Goal: Task Accomplishment & Management: Complete application form

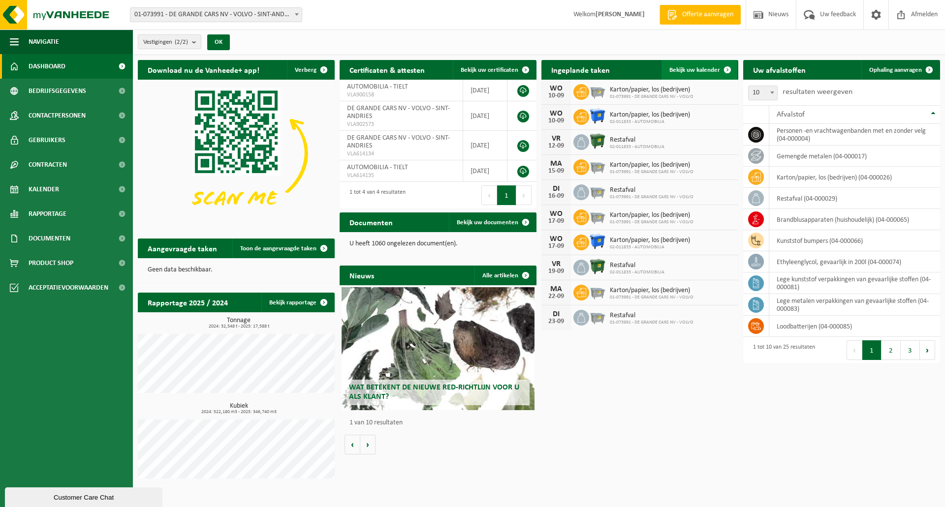
click at [700, 69] on span "Bekijk uw kalender" at bounding box center [694, 70] width 51 height 6
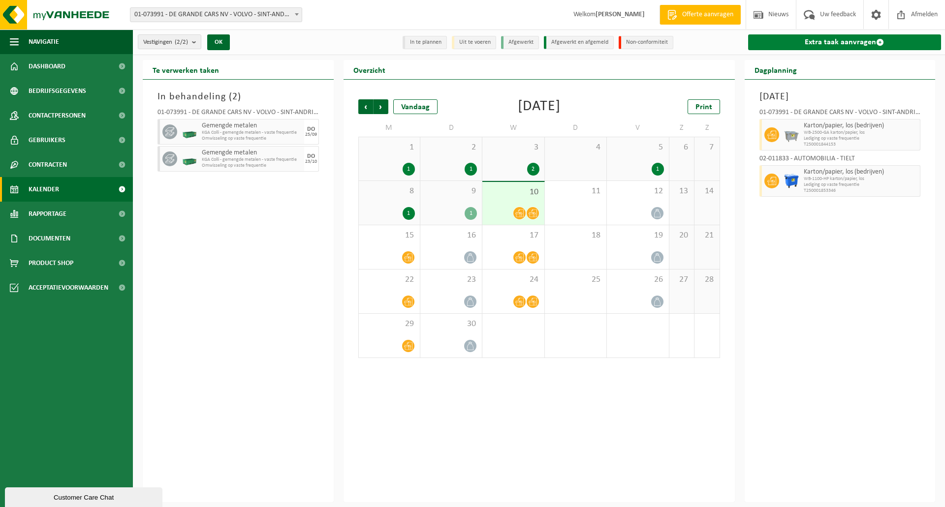
click at [820, 40] on link "Extra taak aanvragen" at bounding box center [844, 42] width 193 height 16
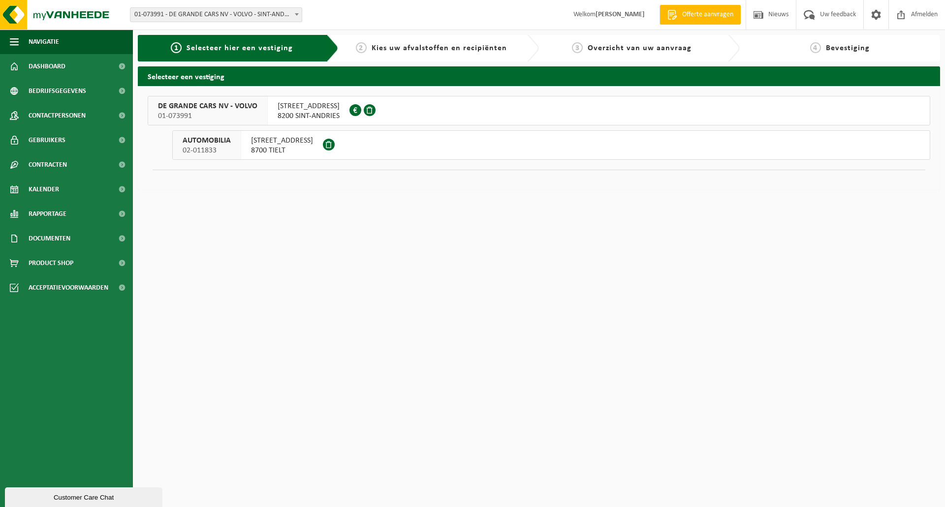
click at [314, 111] on span "GISTELSESTEENWEG 276" at bounding box center [309, 106] width 62 height 10
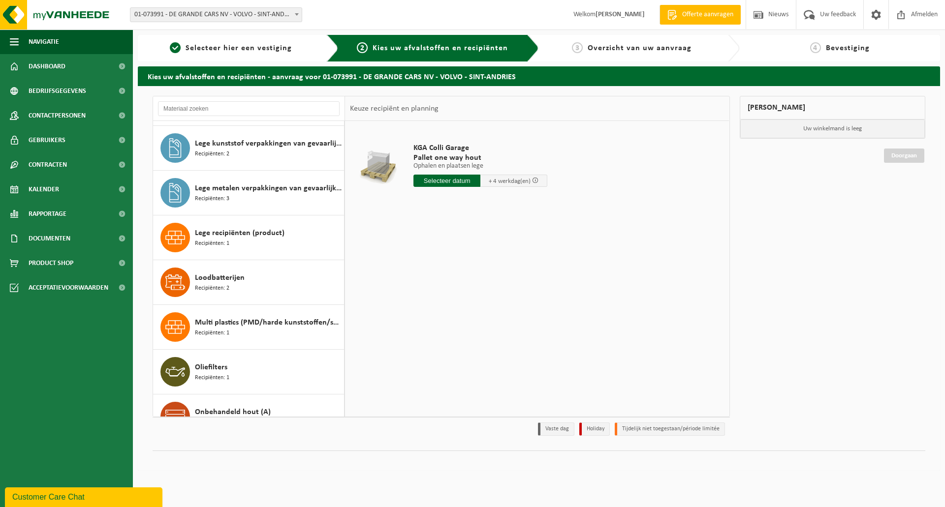
scroll to position [492, 0]
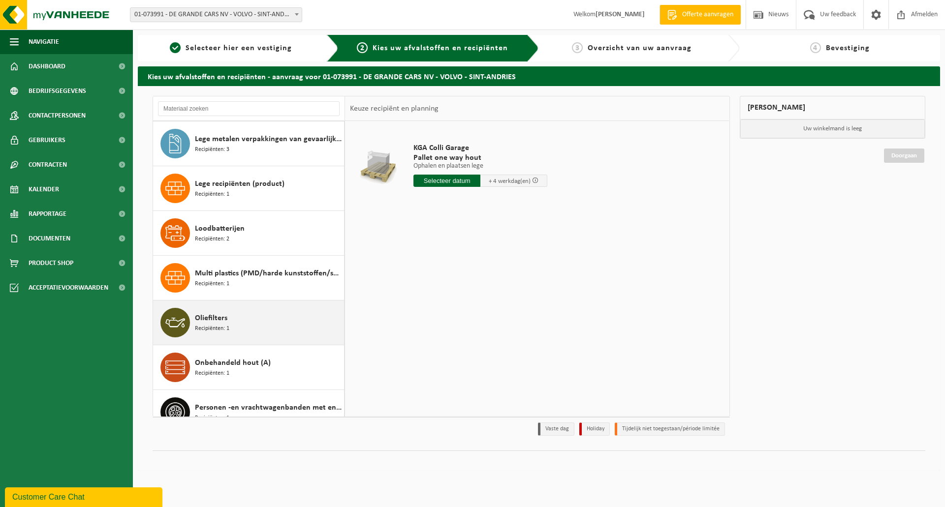
click at [221, 321] on span "Oliefilters" at bounding box center [211, 319] width 32 height 12
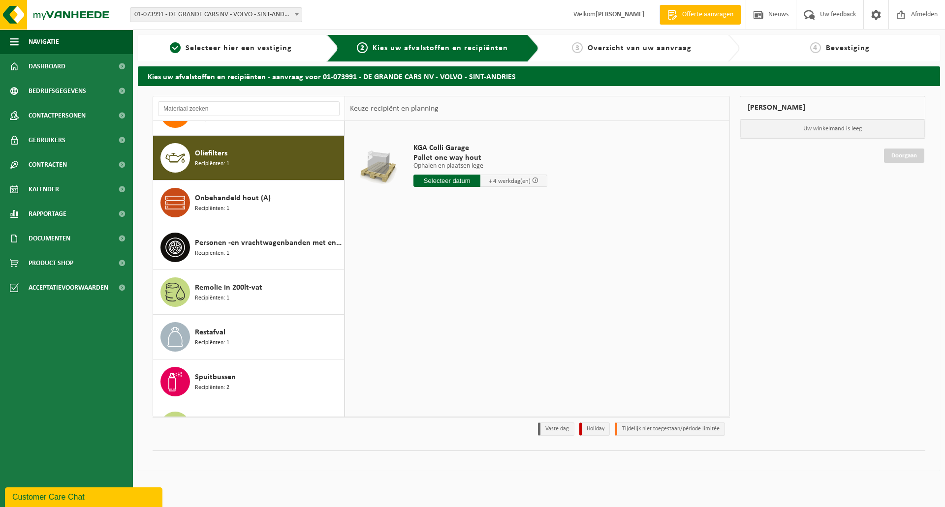
scroll to position [672, 0]
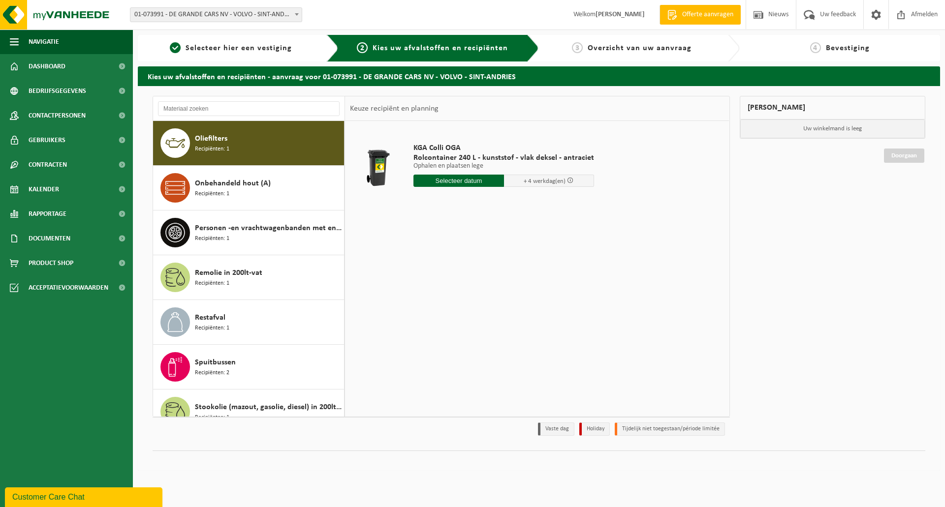
click at [479, 179] on input "text" at bounding box center [458, 181] width 91 height 12
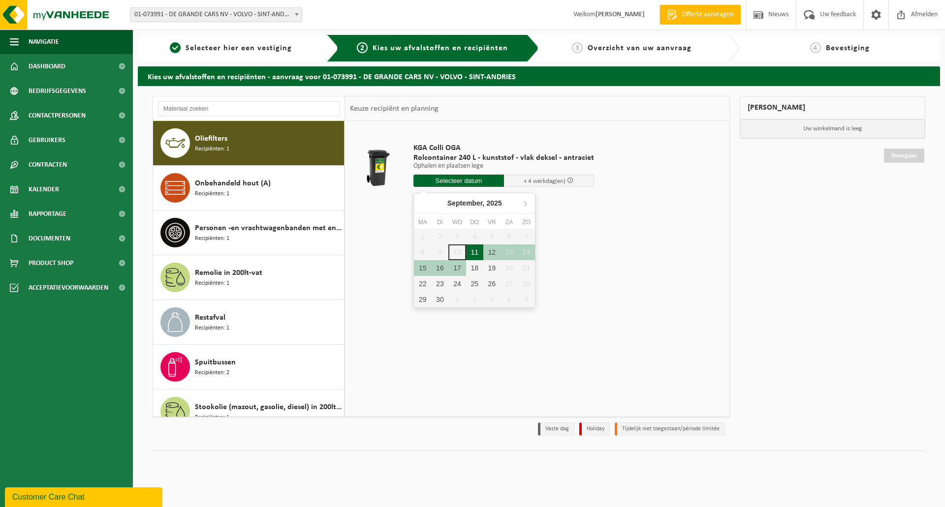
click at [477, 250] on div "11" at bounding box center [474, 253] width 17 height 16
type input "Van 2025-09-11"
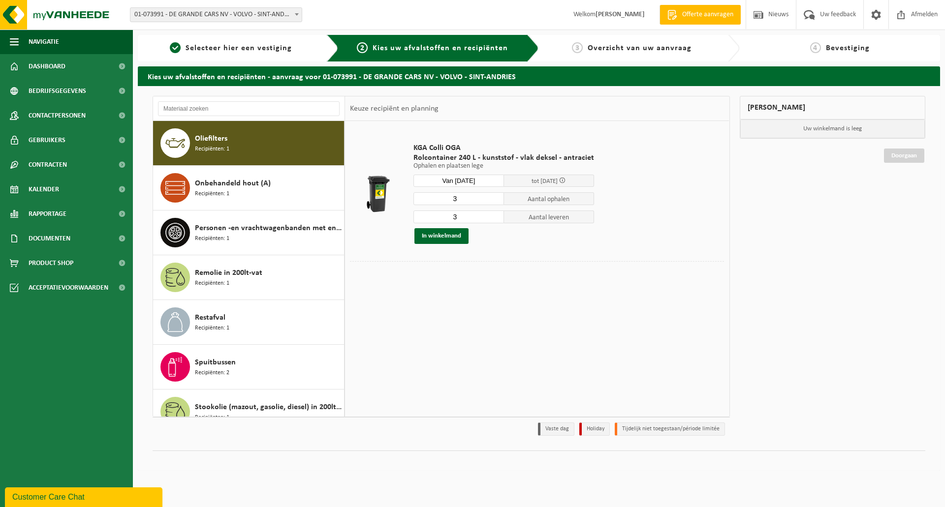
click at [494, 203] on input "3" at bounding box center [458, 198] width 91 height 13
type input "2"
click at [494, 202] on input "2" at bounding box center [458, 198] width 91 height 13
type input "2"
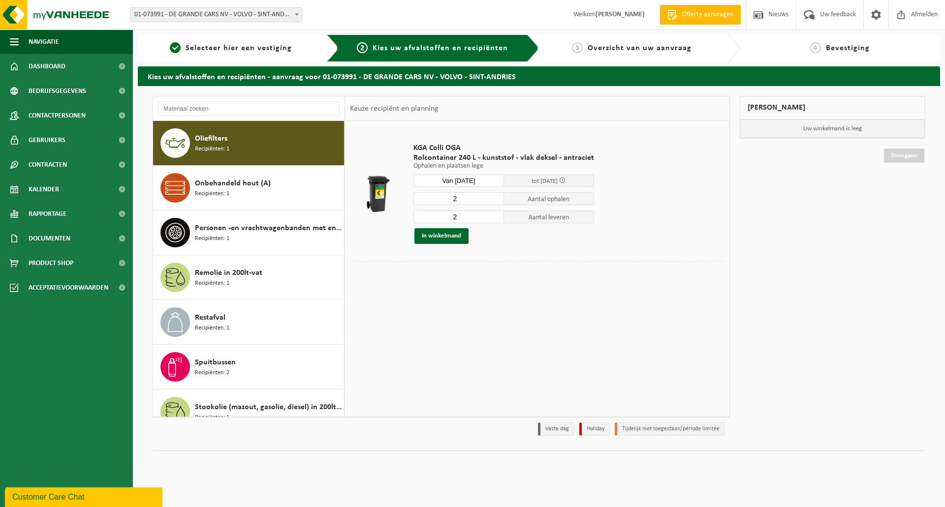
click at [494, 220] on input "2" at bounding box center [458, 217] width 91 height 13
click at [439, 239] on button "In winkelmand" at bounding box center [441, 236] width 54 height 16
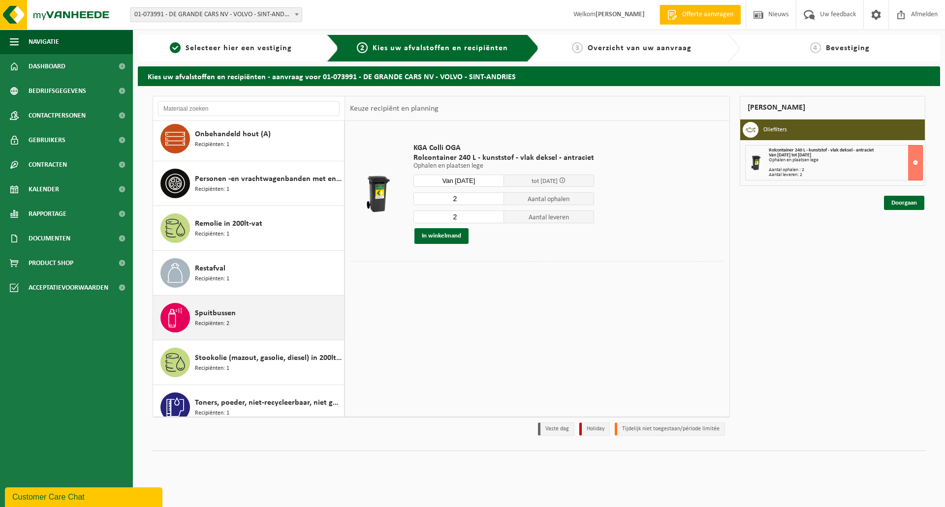
click at [214, 323] on span "Recipiënten: 2" at bounding box center [212, 323] width 34 height 9
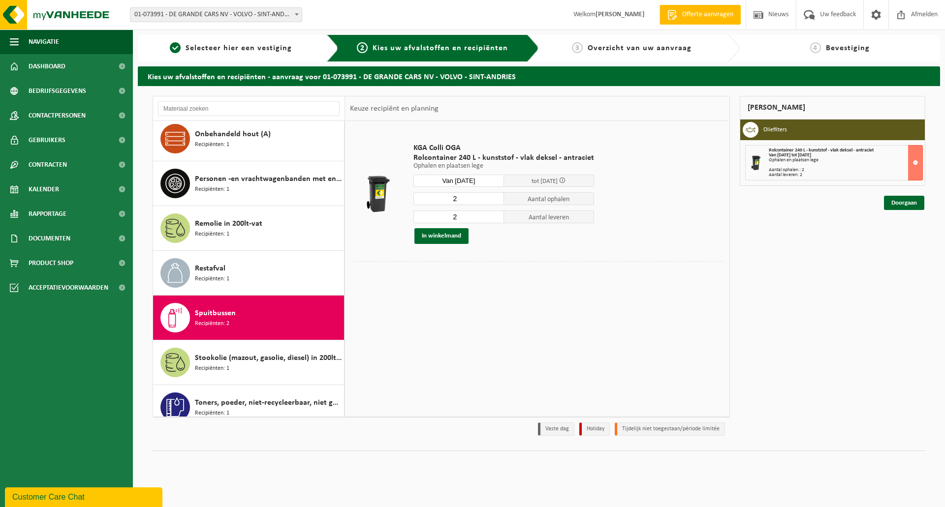
scroll to position [734, 0]
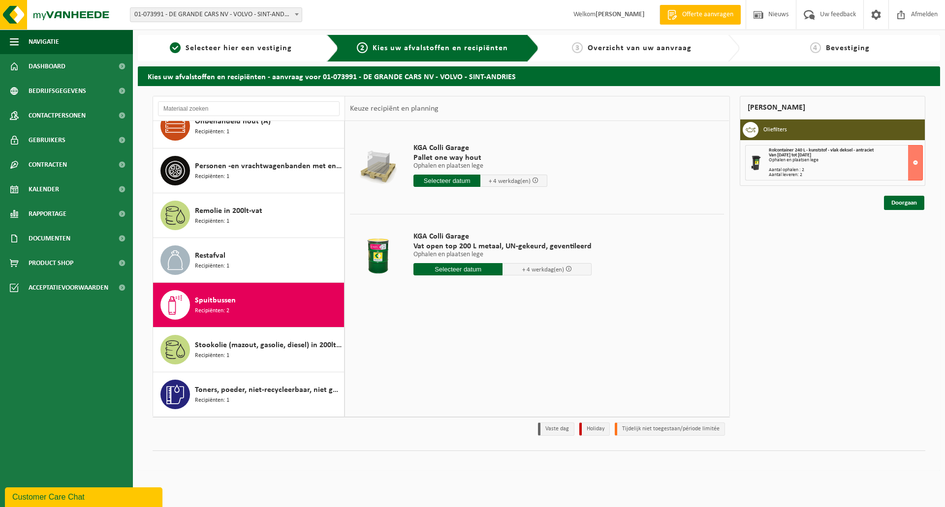
click at [453, 267] on input "text" at bounding box center [457, 269] width 89 height 12
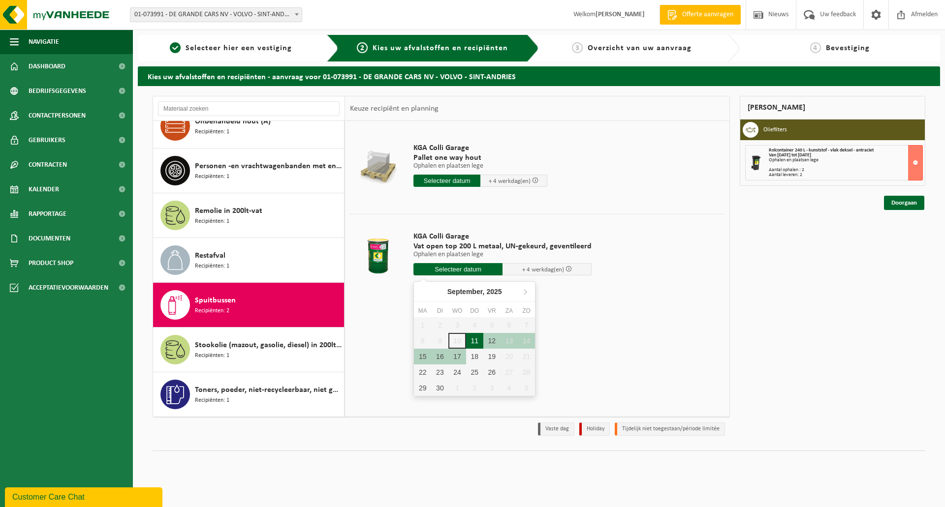
click at [478, 344] on div "11" at bounding box center [474, 341] width 17 height 16
type input "Van 2025-09-11"
type input "2025-09-11"
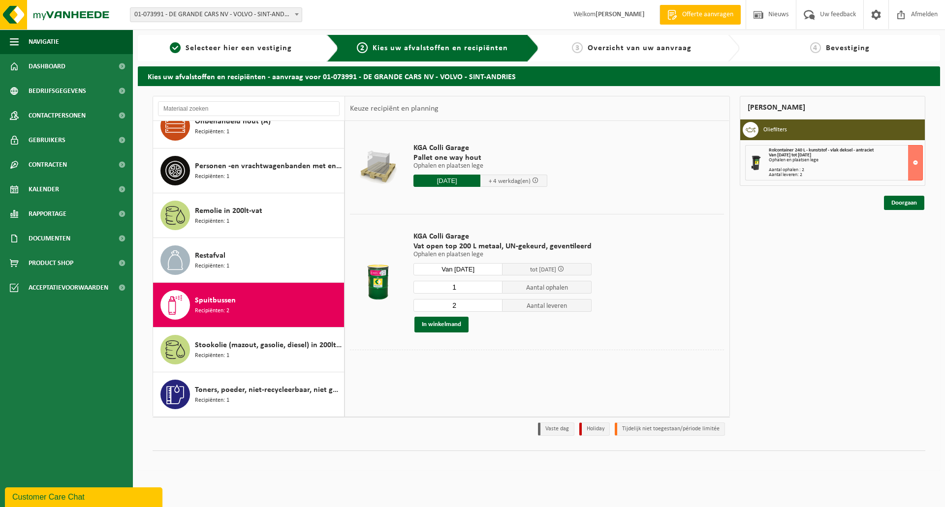
type input "1"
click at [494, 289] on input "1" at bounding box center [457, 287] width 89 height 13
type input "1"
click at [493, 309] on input "1" at bounding box center [457, 305] width 89 height 13
click at [445, 322] on button "In winkelmand" at bounding box center [441, 325] width 54 height 16
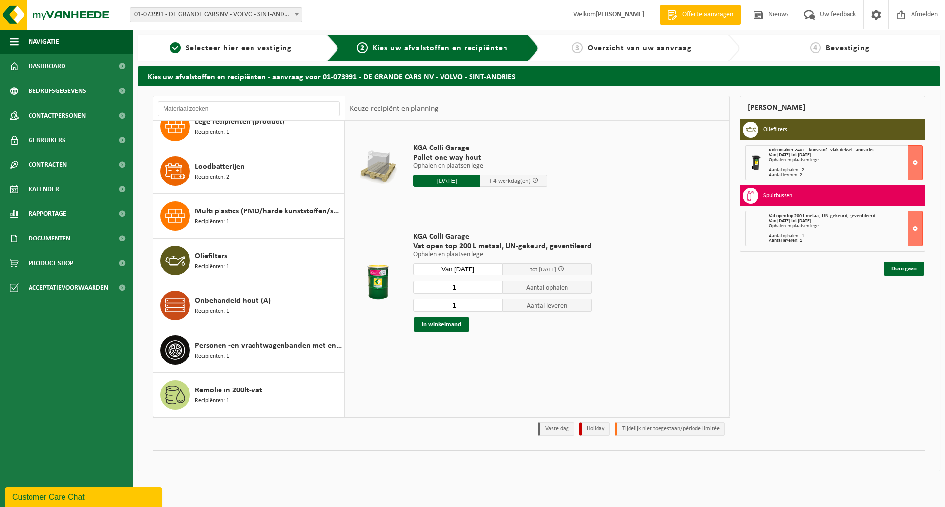
scroll to position [537, 0]
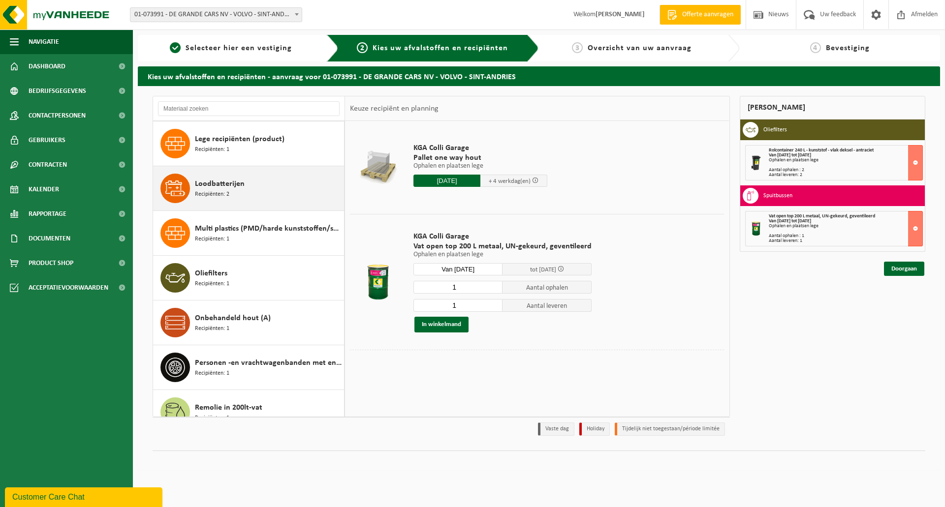
click at [232, 201] on div "Loodbatterijen Recipiënten: 2" at bounding box center [268, 189] width 147 height 30
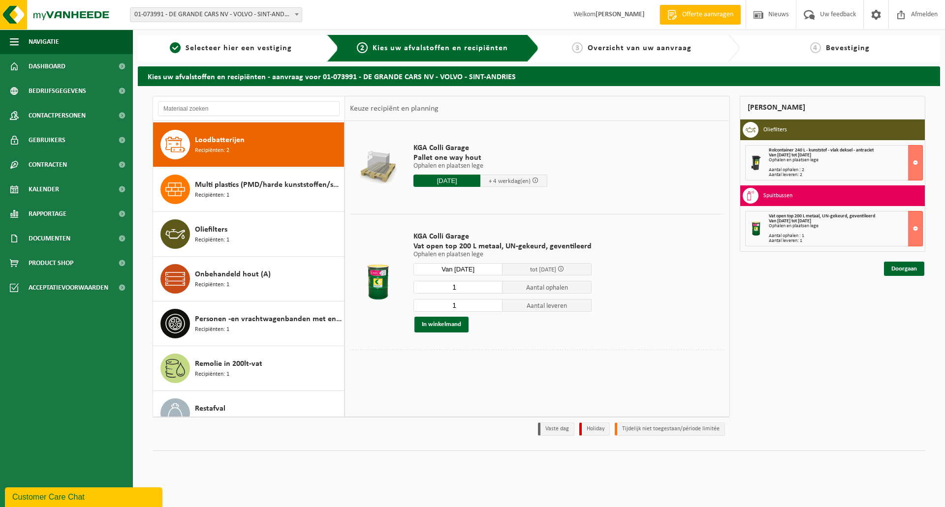
scroll to position [582, 0]
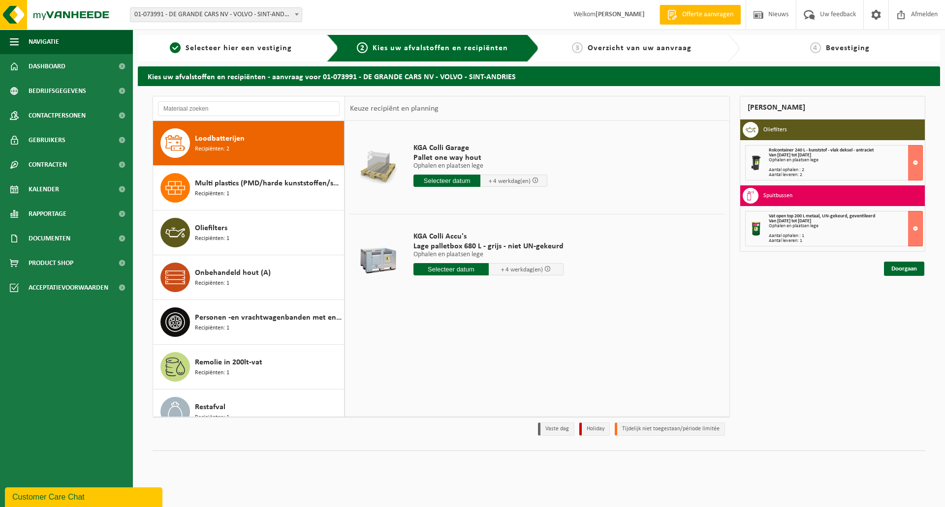
click at [449, 271] on input "text" at bounding box center [450, 269] width 75 height 12
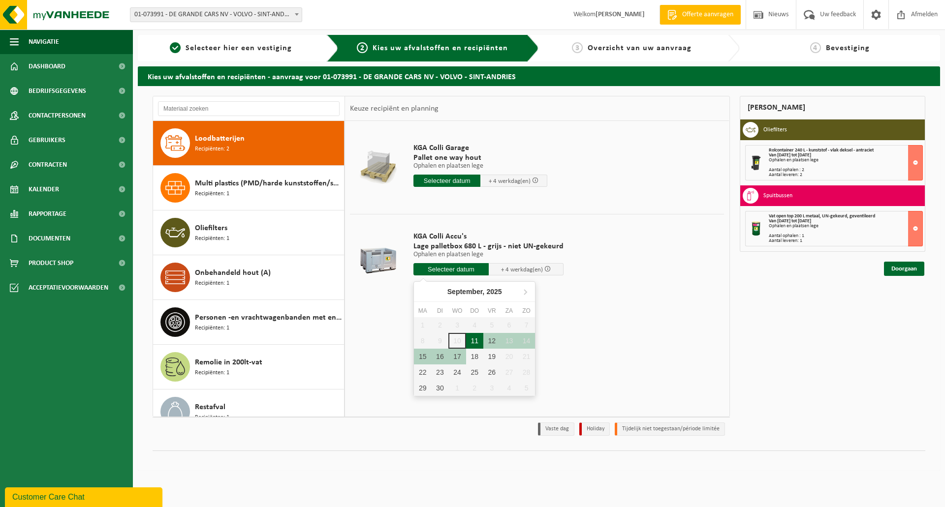
click at [478, 339] on div "11" at bounding box center [474, 341] width 17 height 16
type input "Van 2025-09-11"
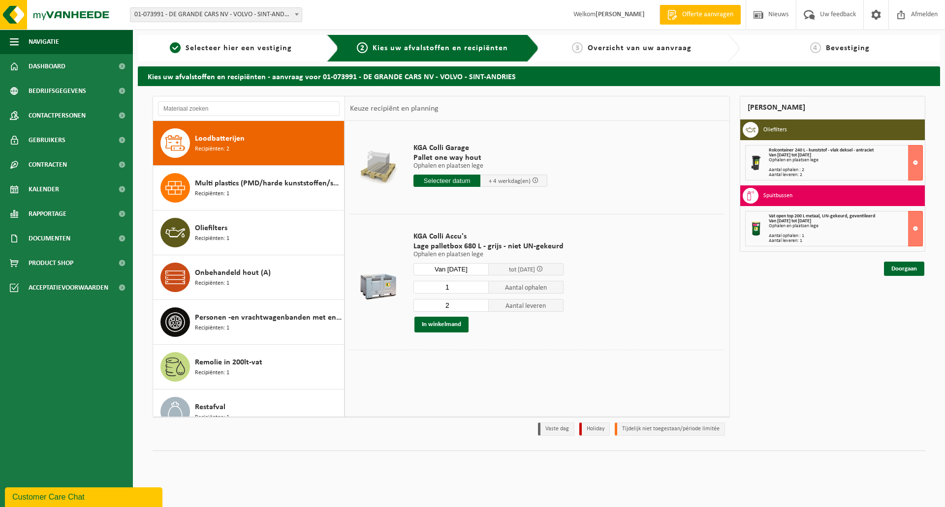
type input "1"
click at [480, 290] on input "1" at bounding box center [450, 287] width 75 height 13
type input "1"
click at [480, 307] on input "1" at bounding box center [450, 305] width 75 height 13
click at [453, 318] on button "In winkelmand" at bounding box center [441, 325] width 54 height 16
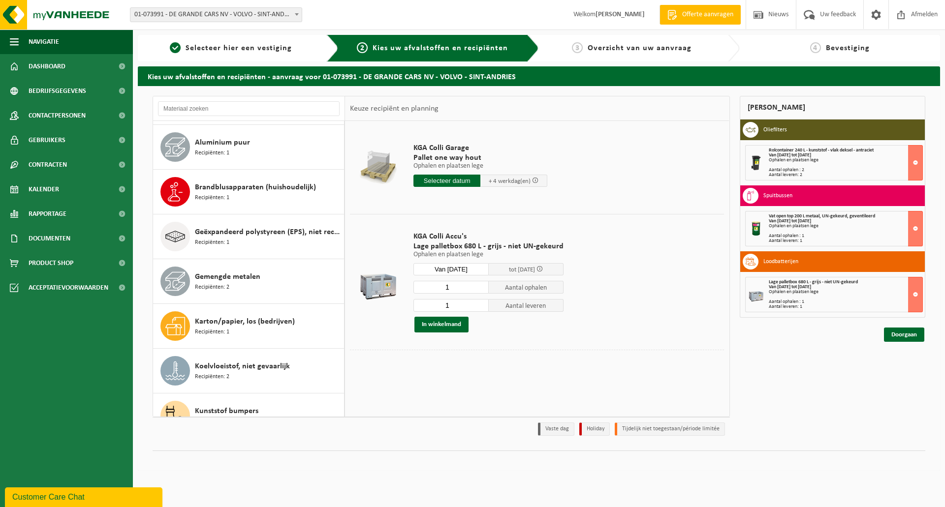
scroll to position [0, 0]
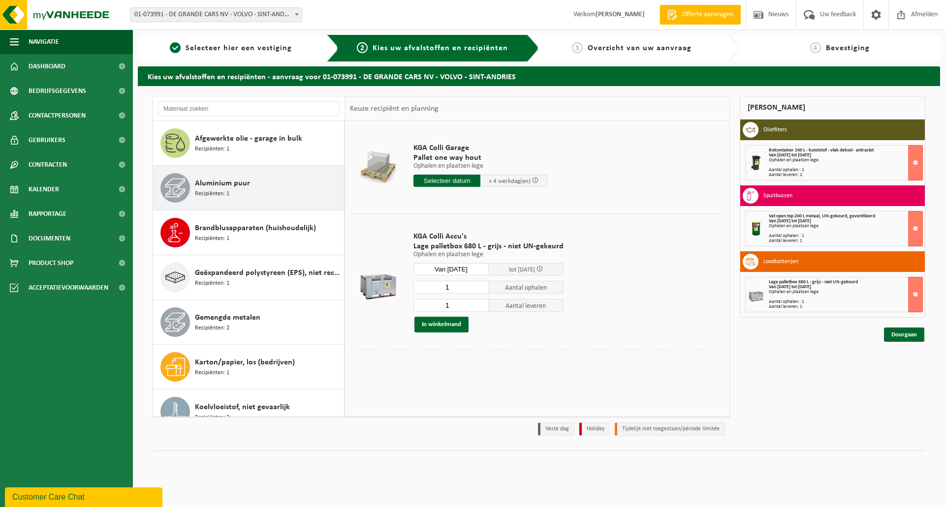
click at [236, 192] on div "Aluminium puur Recipiënten: 1" at bounding box center [268, 188] width 147 height 30
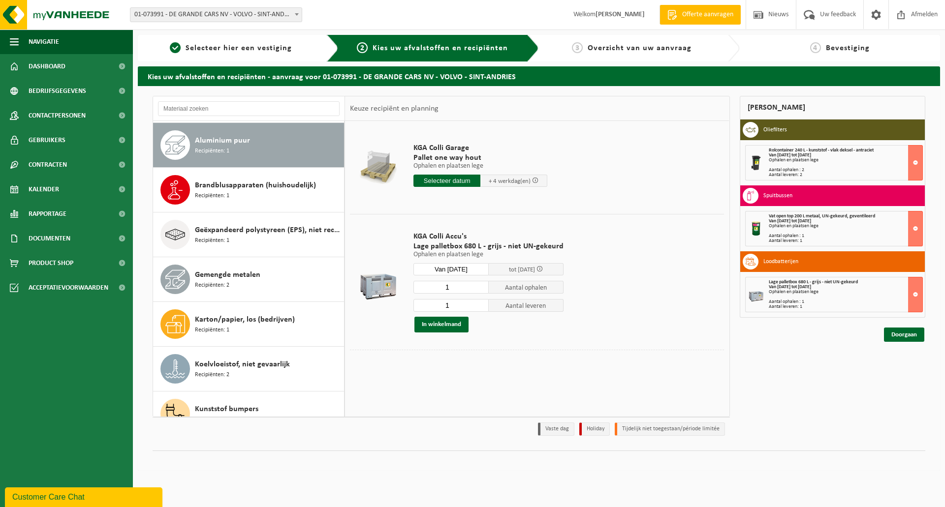
scroll to position [45, 0]
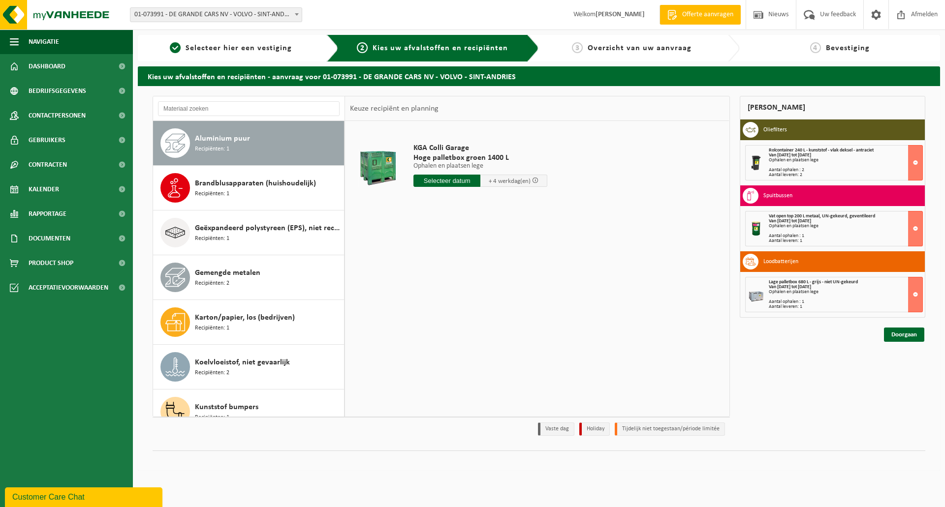
click at [452, 180] on input "text" at bounding box center [446, 181] width 67 height 12
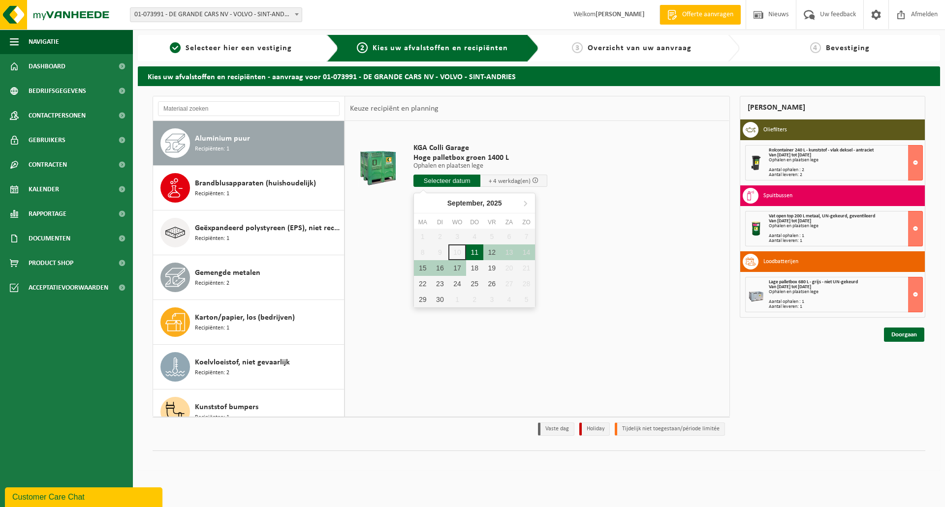
click at [478, 251] on div "11" at bounding box center [474, 253] width 17 height 16
type input "Van 2025-09-11"
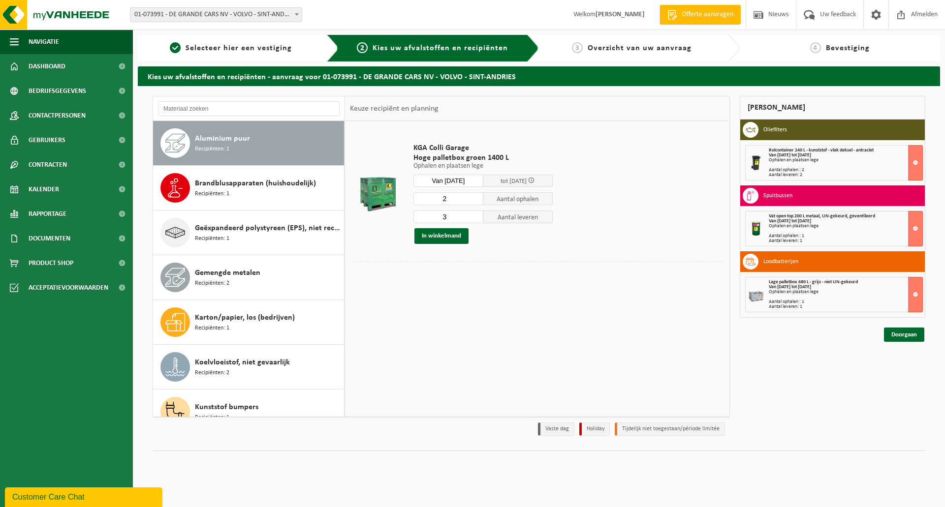
click at [475, 201] on input "2" at bounding box center [448, 198] width 70 height 13
type input "1"
click at [475, 201] on input "1" at bounding box center [448, 198] width 70 height 13
click at [476, 220] on input "2" at bounding box center [448, 217] width 70 height 13
type input "1"
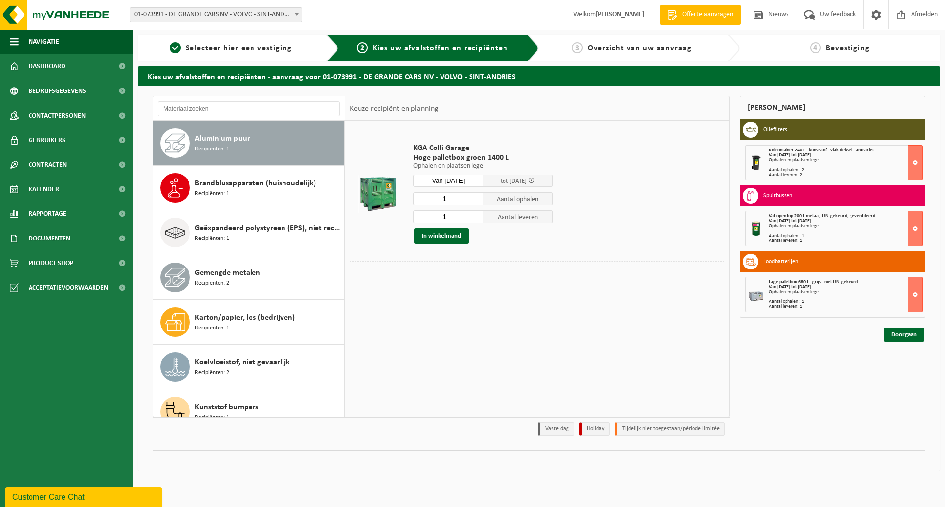
click at [476, 220] on input "1" at bounding box center [448, 217] width 70 height 13
click at [430, 238] on button "In winkelmand" at bounding box center [441, 236] width 54 height 16
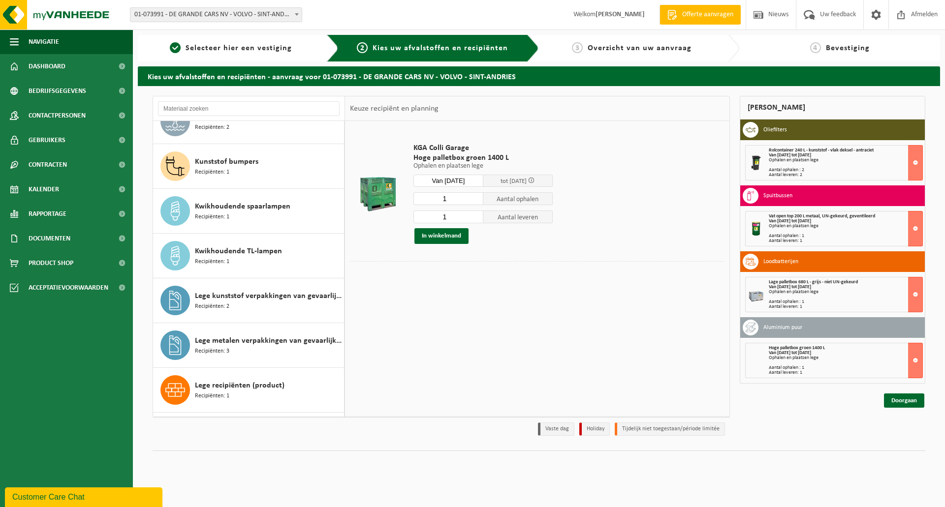
scroll to position [291, 0]
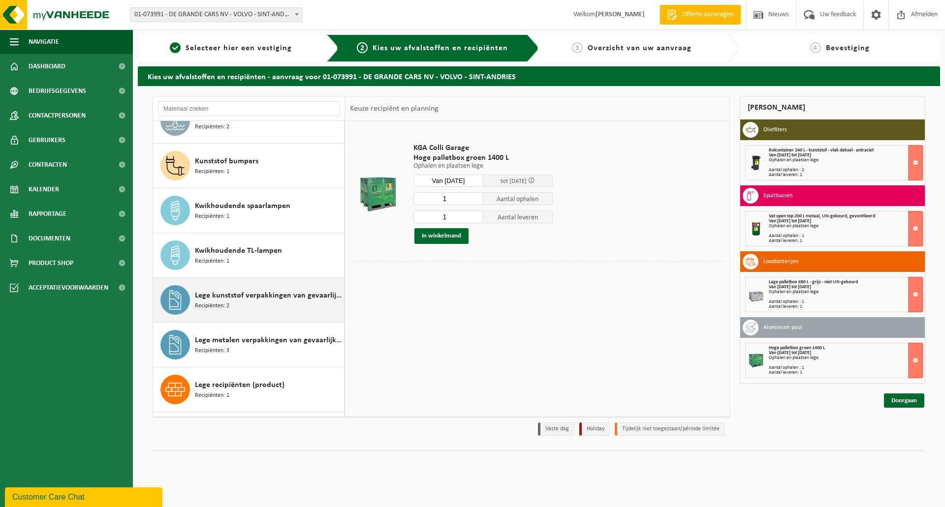
click at [251, 312] on div "Lege kunststof verpakkingen van gevaarlijke stoffen Recipiënten: 2" at bounding box center [268, 300] width 147 height 30
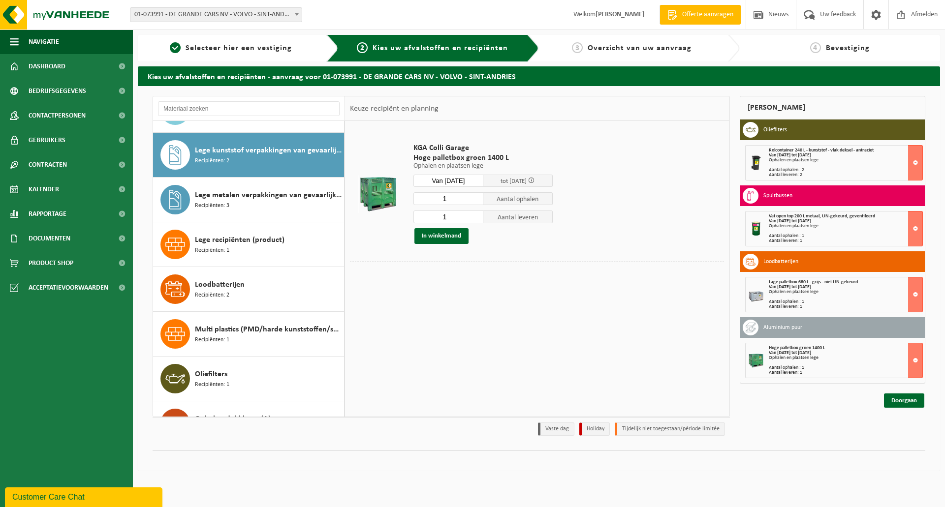
scroll to position [448, 0]
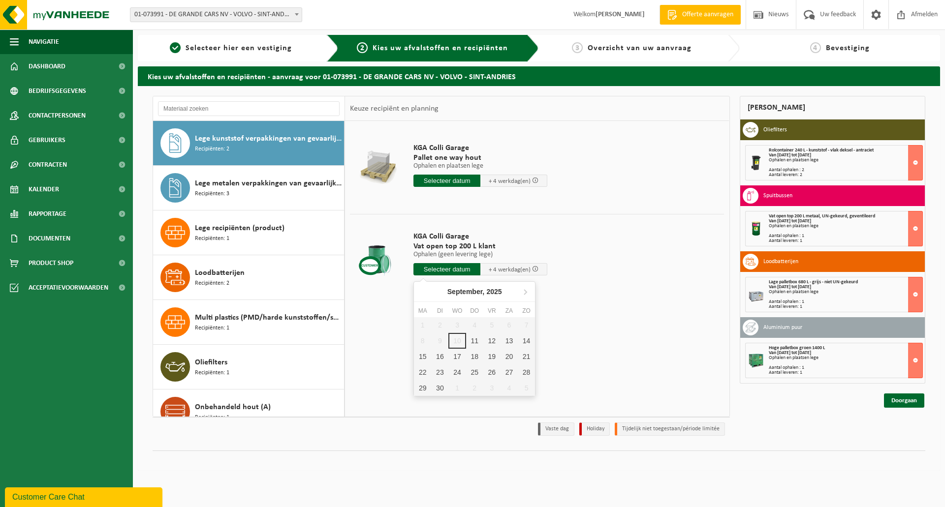
click at [451, 270] on input "text" at bounding box center [446, 269] width 67 height 12
click at [476, 340] on div "11" at bounding box center [474, 341] width 17 height 16
type input "Van 2025-09-11"
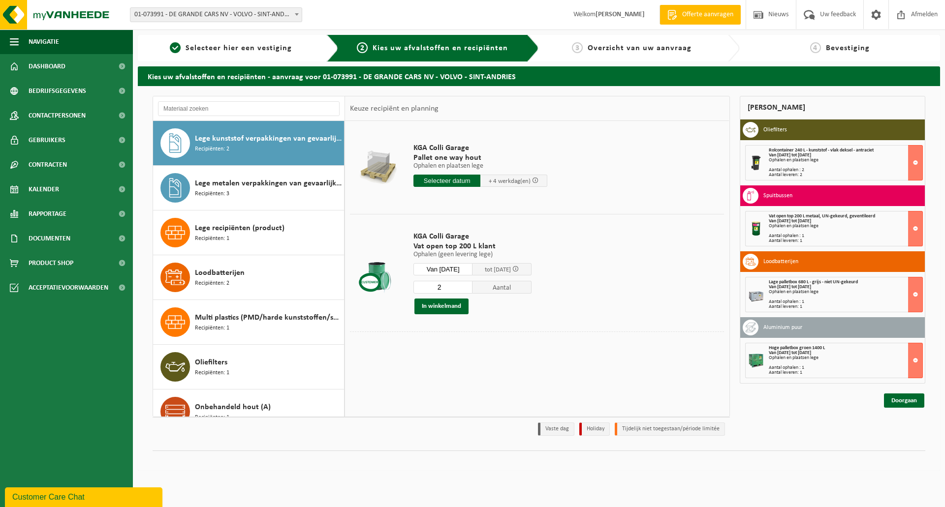
click at [473, 285] on input "2" at bounding box center [442, 287] width 59 height 13
click at [473, 285] on input "3" at bounding box center [442, 287] width 59 height 13
click at [473, 285] on input "4" at bounding box center [442, 287] width 59 height 13
click at [473, 285] on input "5" at bounding box center [442, 287] width 59 height 13
type input "6"
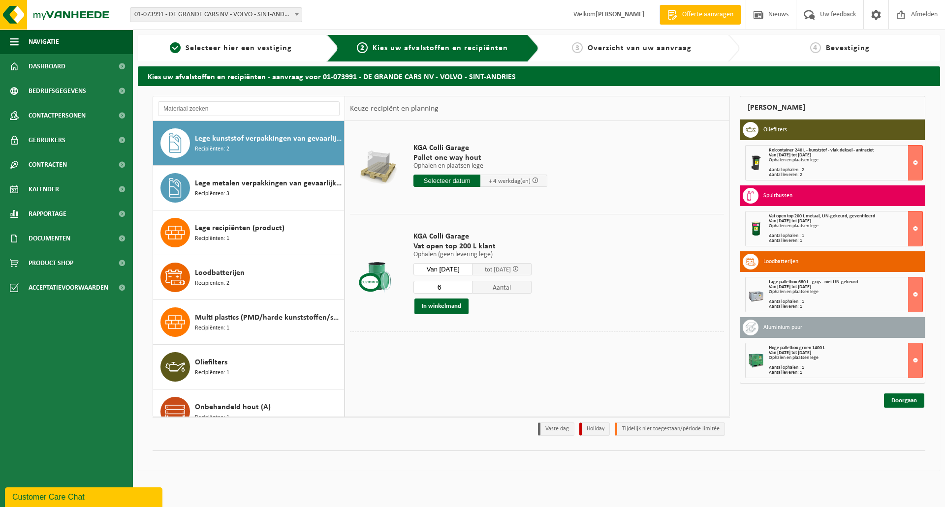
click at [473, 285] on input "6" at bounding box center [442, 287] width 59 height 13
click at [444, 308] on button "In winkelmand" at bounding box center [441, 307] width 54 height 16
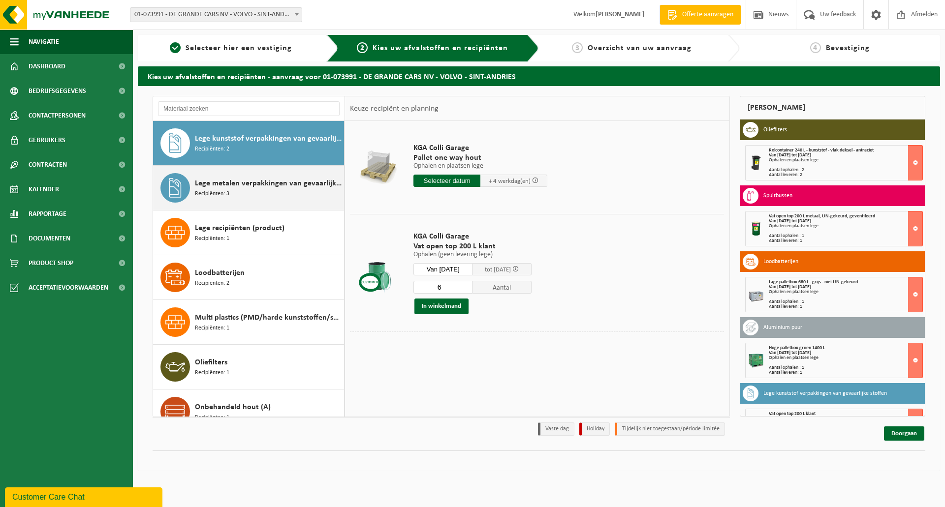
click at [237, 183] on span "Lege metalen verpakkingen van gevaarlijke stoffen" at bounding box center [268, 184] width 147 height 12
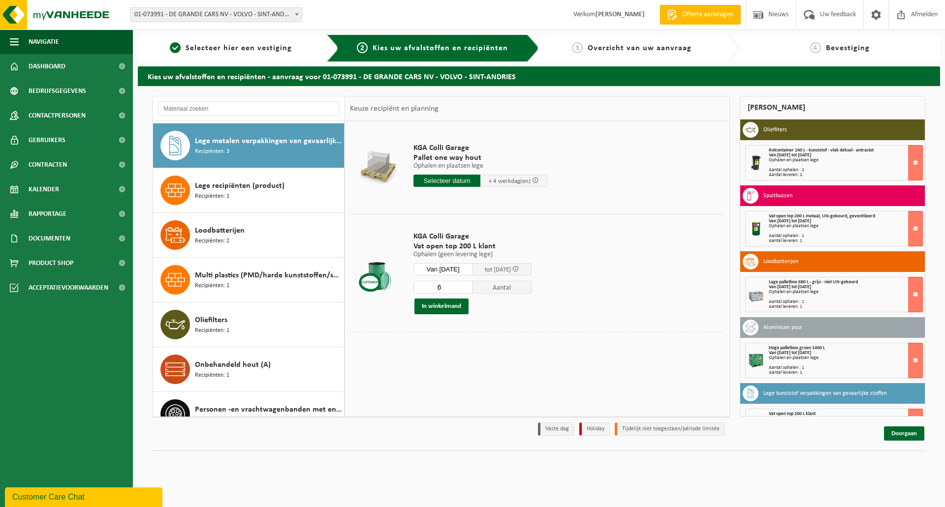
scroll to position [493, 0]
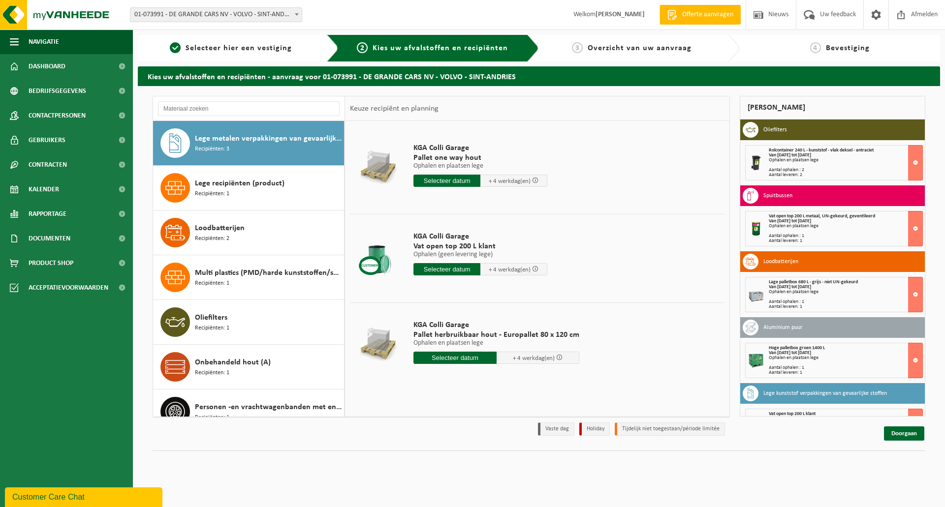
click at [441, 271] on input "text" at bounding box center [446, 269] width 67 height 12
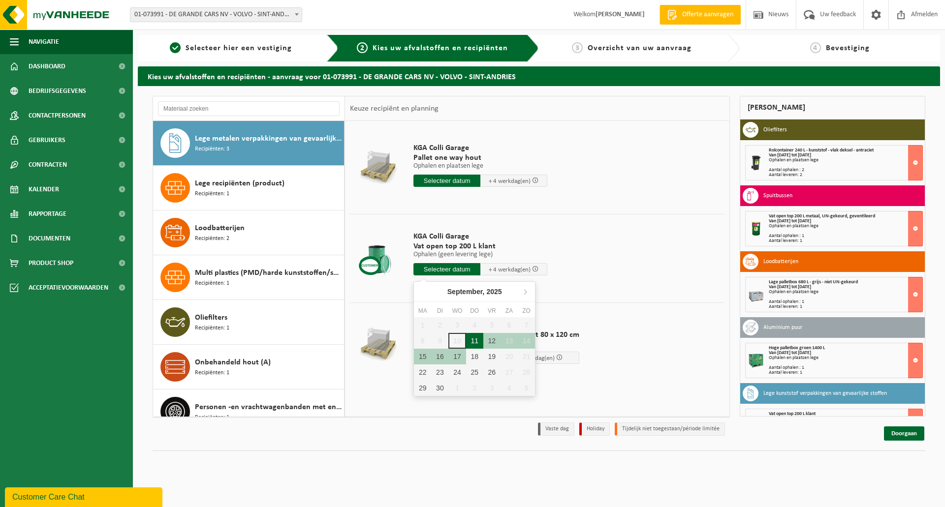
click at [474, 342] on div "11" at bounding box center [474, 341] width 17 height 16
type input "Van 2025-09-11"
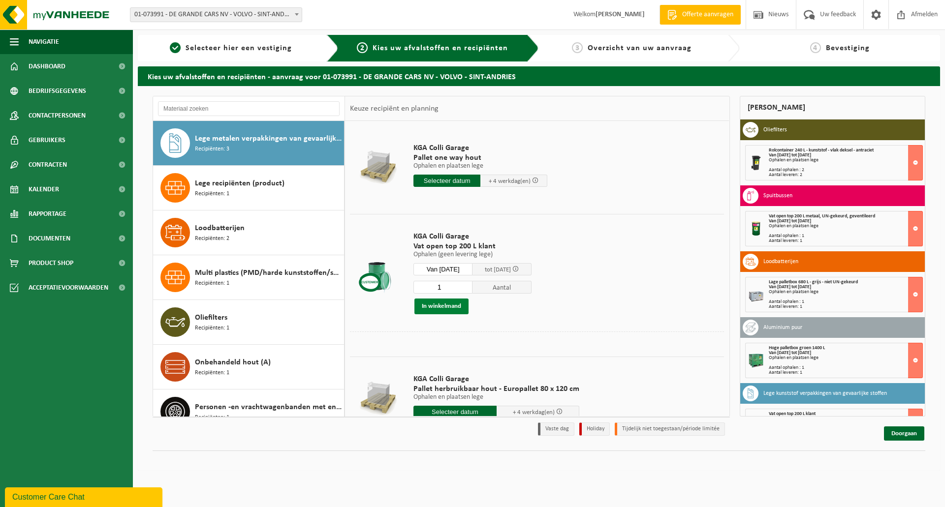
click at [442, 307] on button "In winkelmand" at bounding box center [441, 307] width 54 height 16
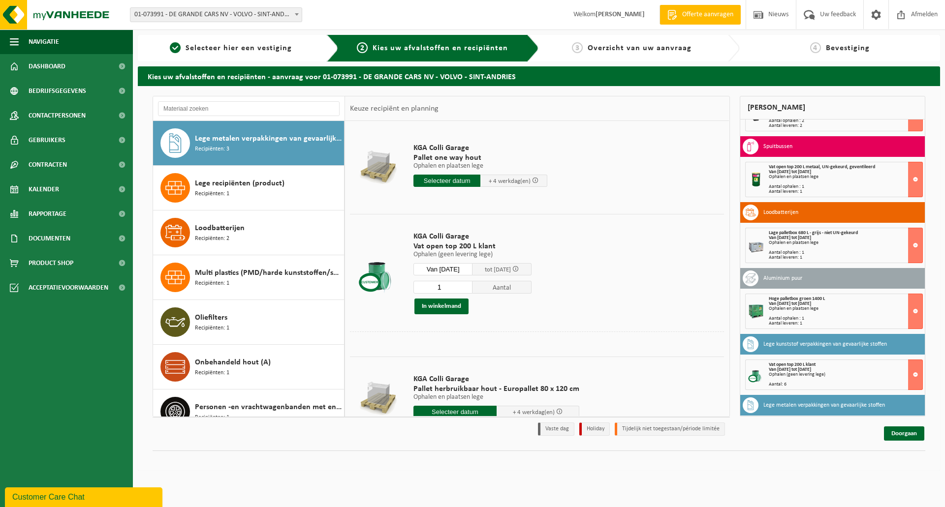
scroll to position [89, 0]
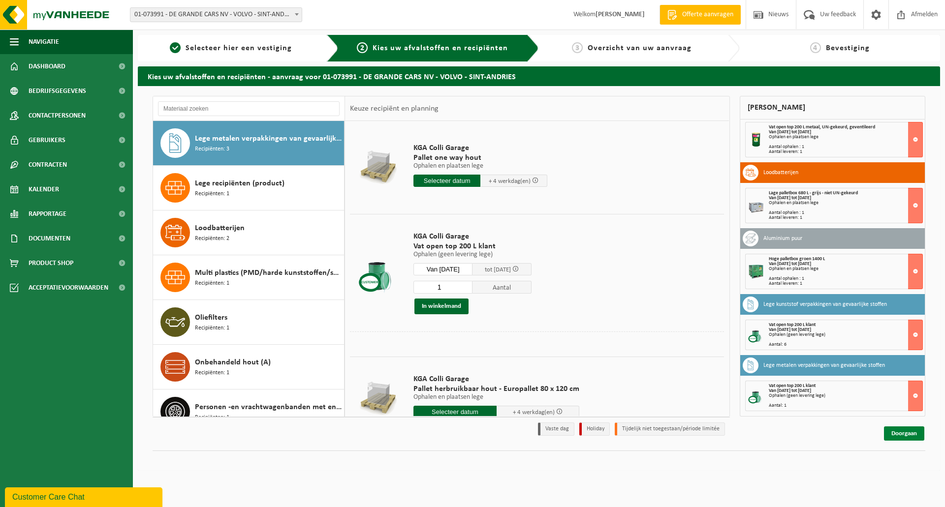
click at [919, 435] on link "Doorgaan" at bounding box center [904, 434] width 40 height 14
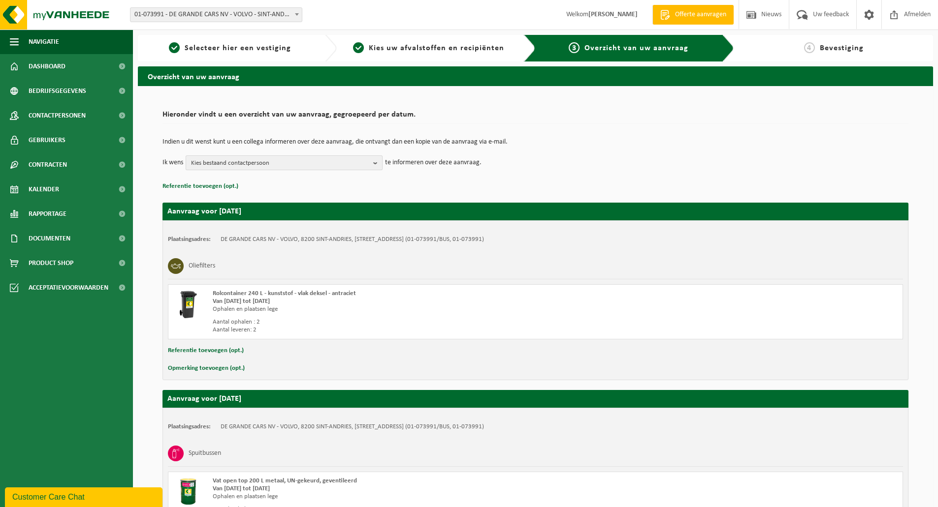
click at [372, 163] on button "Kies bestaand contactpersoon" at bounding box center [284, 163] width 197 height 15
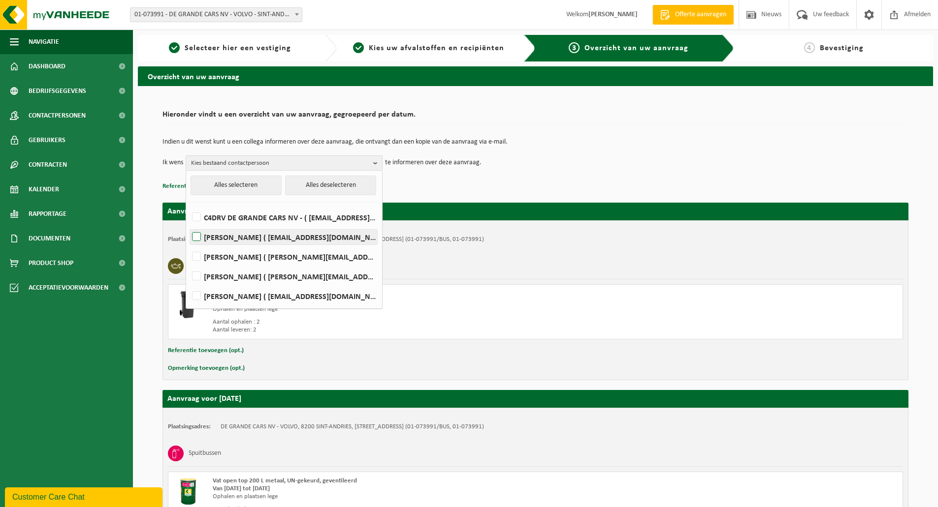
click at [199, 236] on label "Chris Lasselin ( magazijn.brugge@automobilia.be )" at bounding box center [283, 237] width 187 height 15
click at [189, 225] on input "Chris Lasselin ( magazijn.brugge@automobilia.be )" at bounding box center [188, 224] width 0 height 0
checkbox input "true"
click at [674, 172] on div "Indien u dit wenst kunt u een collega informeren over deze aanvraag, die ontvan…" at bounding box center [535, 154] width 746 height 51
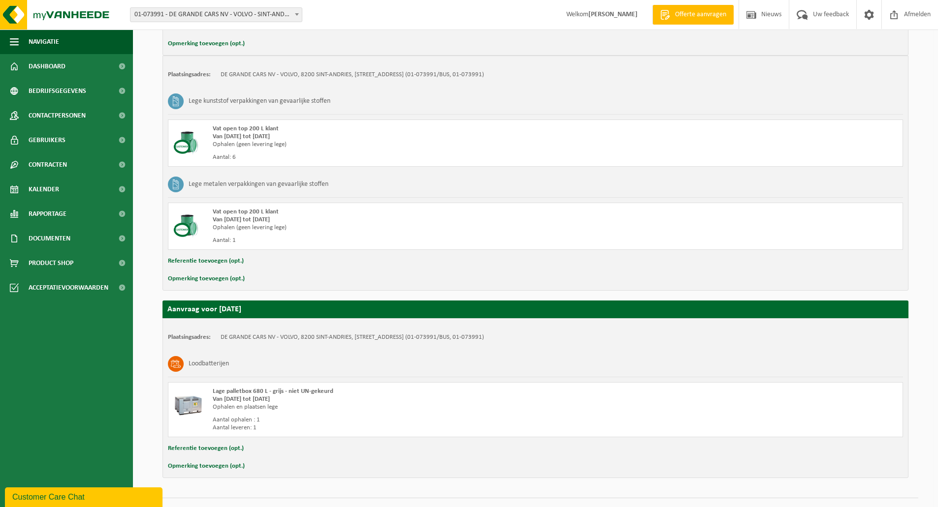
scroll to position [624, 0]
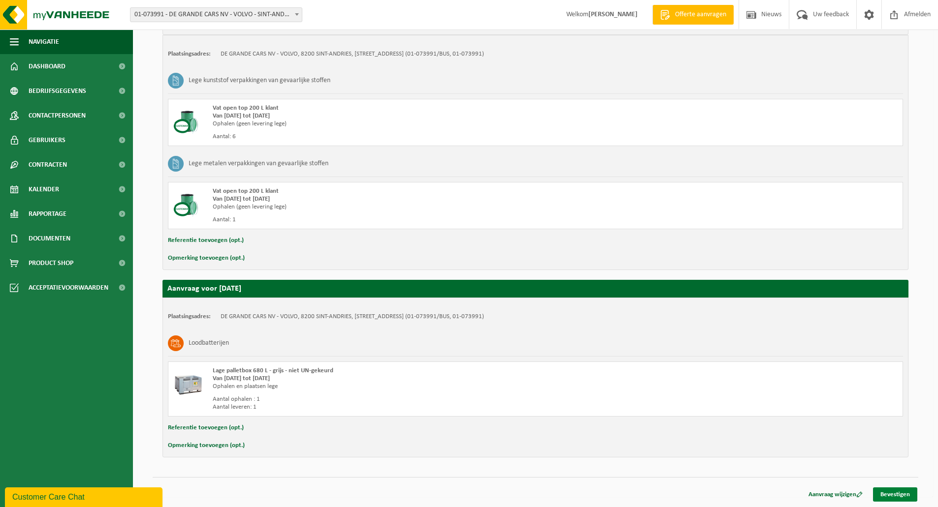
click at [896, 495] on link "Bevestigen" at bounding box center [895, 495] width 44 height 14
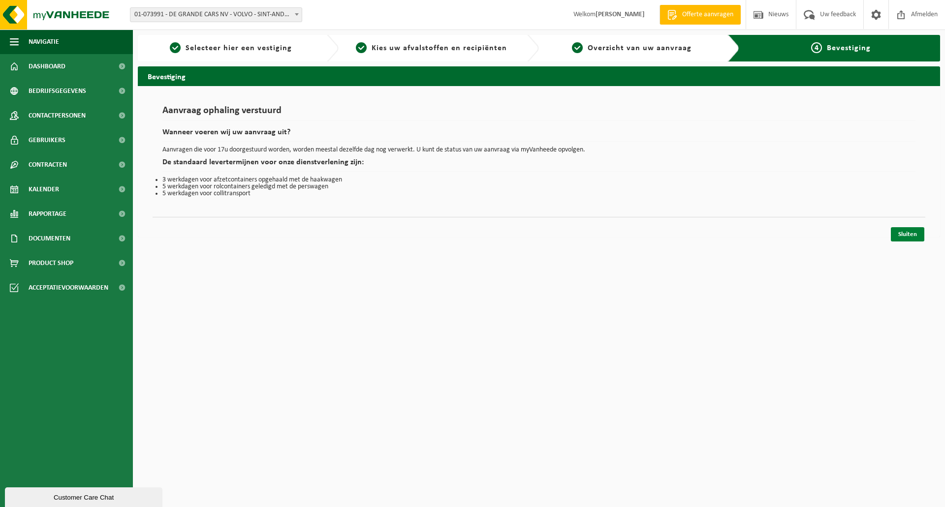
click at [909, 237] on link "Sluiten" at bounding box center [907, 234] width 33 height 14
